Goal: Task Accomplishment & Management: Use online tool/utility

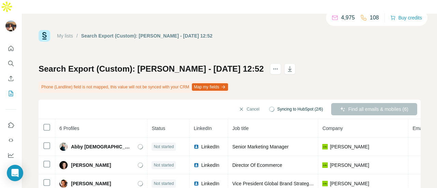
scroll to position [66, 0]
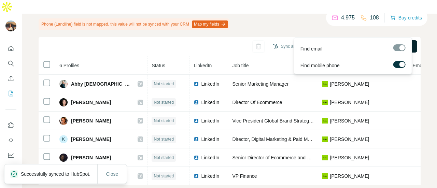
click at [338, 40] on button "Find all emails & mobiles (6)" at bounding box center [374, 46] width 86 height 12
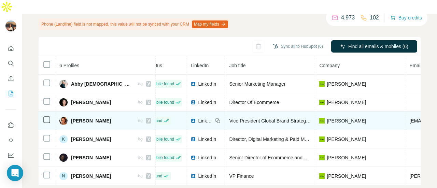
scroll to position [0, 0]
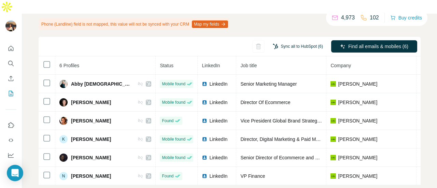
click at [279, 41] on button "Sync all to HubSpot (6)" at bounding box center [298, 46] width 60 height 10
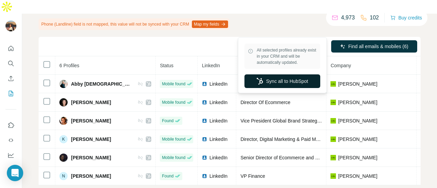
click at [267, 83] on button "Sync all to HubSpot" at bounding box center [282, 81] width 76 height 14
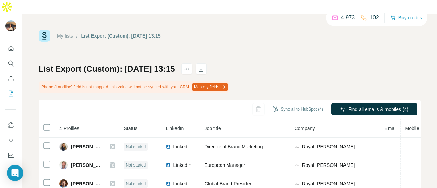
scroll to position [29, 0]
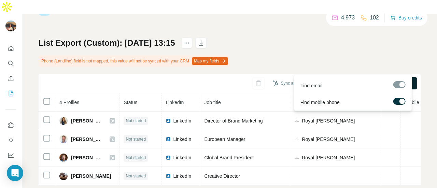
click at [348, 80] on span "Find all emails & mobiles (4)" at bounding box center [378, 83] width 60 height 7
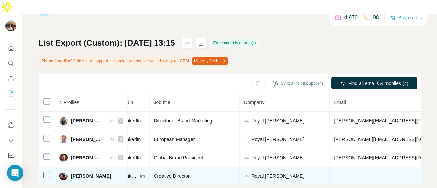
scroll to position [0, 0]
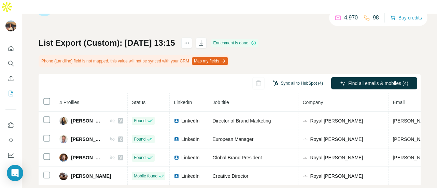
click at [283, 78] on button "Sync all to HubSpot (4)" at bounding box center [298, 83] width 60 height 10
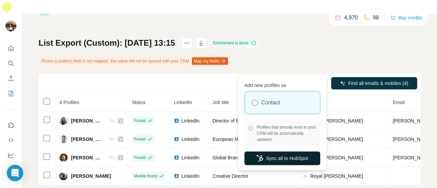
click at [264, 156] on button "Sync all to HubSpot" at bounding box center [282, 158] width 76 height 14
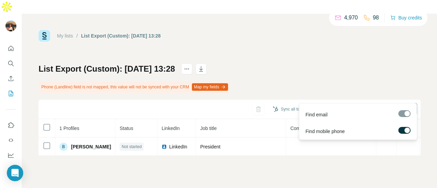
click at [340, 107] on icon "button" at bounding box center [342, 109] width 4 height 4
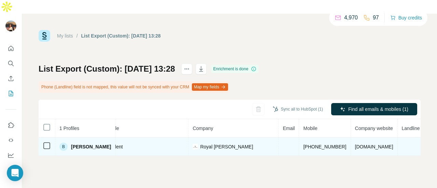
scroll to position [0, 98]
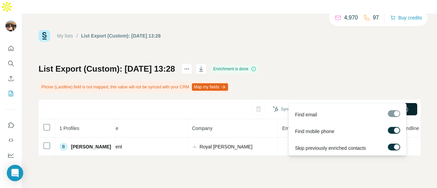
click at [356, 103] on button "Find all emails & mobiles (1)" at bounding box center [374, 109] width 86 height 12
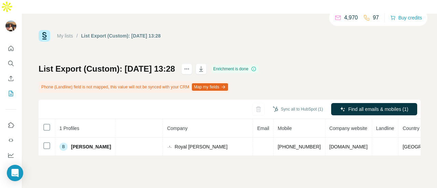
scroll to position [0, 111]
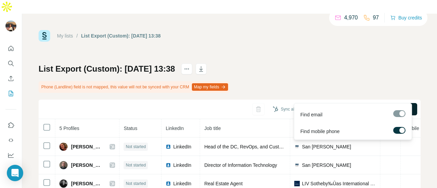
click at [354, 103] on button "Find all emails & mobiles (5)" at bounding box center [374, 109] width 86 height 12
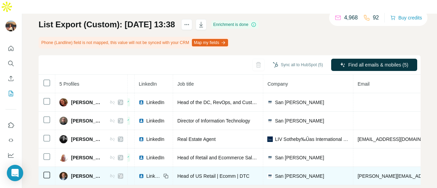
scroll to position [0, 35]
